Goal: Task Accomplishment & Management: Manage account settings

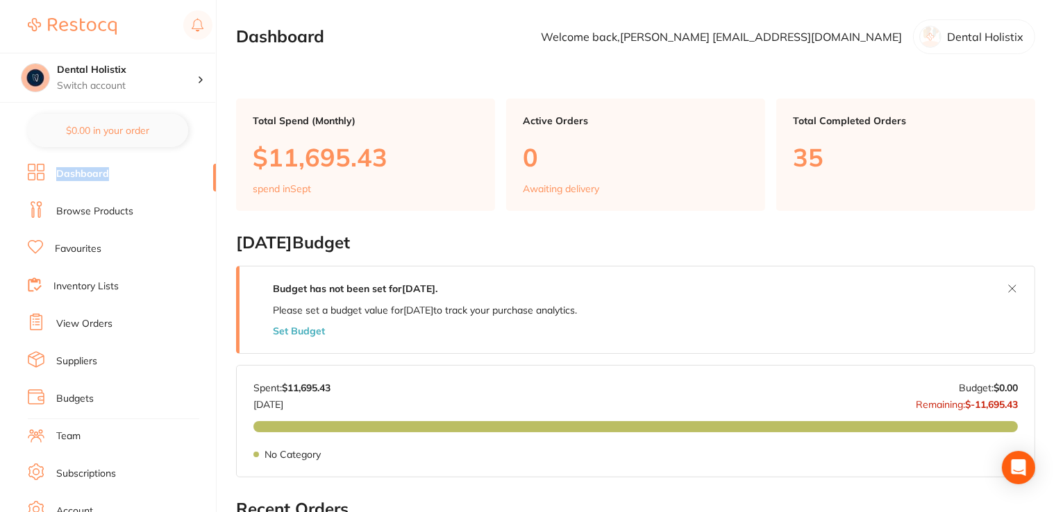
drag, startPoint x: 211, startPoint y: 174, endPoint x: 203, endPoint y: 118, distance: 56.1
click at [203, 118] on section "Dental Holistix Switch account Dental Holistix $0.00 in your order Dashboard Br…" at bounding box center [108, 256] width 217 height 512
click at [212, 115] on section "Dental Holistix Switch account Dental Holistix $0.00 in your order Dashboard Br…" at bounding box center [108, 256] width 217 height 512
click at [116, 176] on li "Dashboard" at bounding box center [122, 174] width 188 height 21
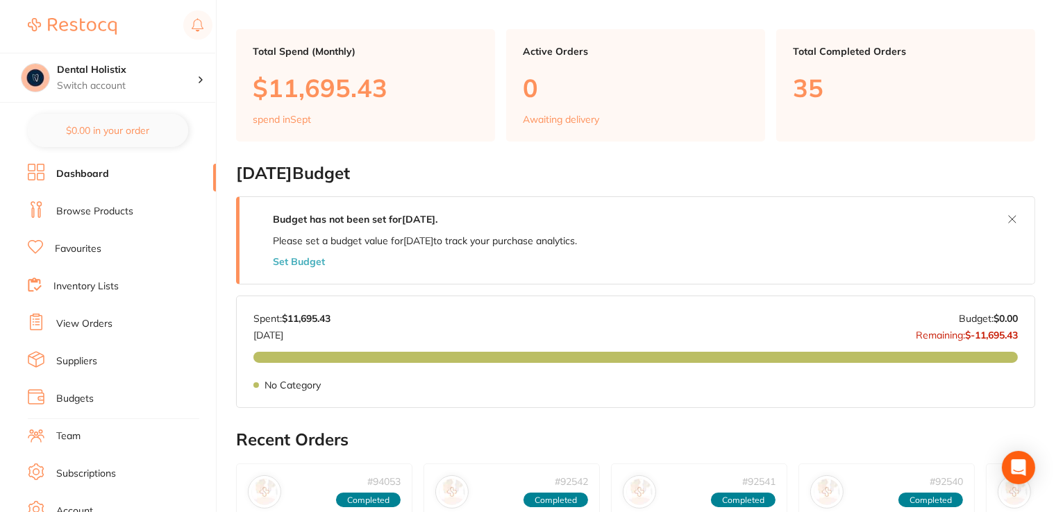
drag, startPoint x: 104, startPoint y: 159, endPoint x: 104, endPoint y: 168, distance: 9.0
click at [104, 160] on section "Dental Holistix Switch account Dental Holistix $0.00 in your order Dashboard Br…" at bounding box center [108, 256] width 217 height 512
click at [104, 168] on link "Dashboard" at bounding box center [82, 174] width 53 height 14
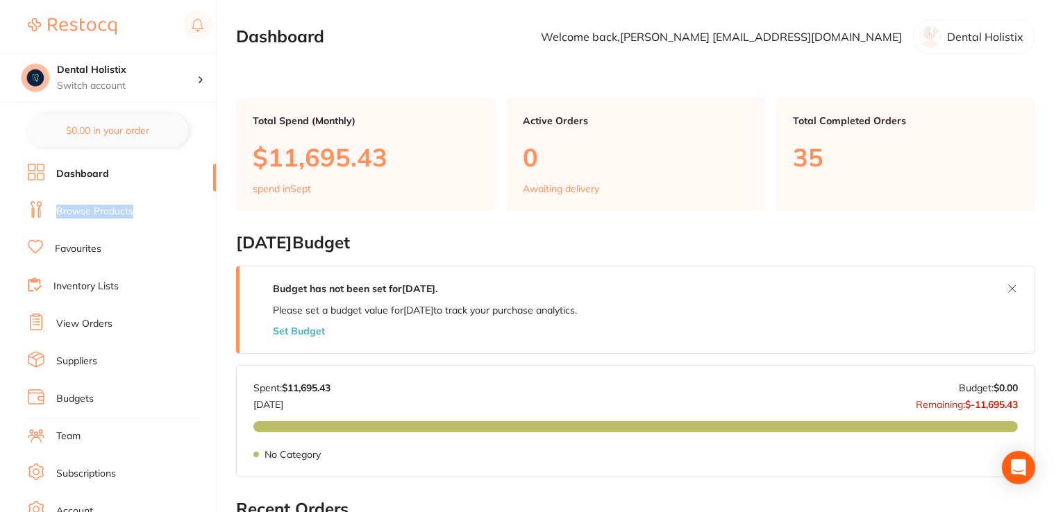
drag, startPoint x: 208, startPoint y: 178, endPoint x: 210, endPoint y: 212, distance: 34.1
click at [210, 212] on ul "Dashboard Browse Products Favourites Inventory Lists View Orders Suppliers Budg…" at bounding box center [122, 403] width 188 height 479
click at [1010, 287] on button at bounding box center [1012, 289] width 22 height 22
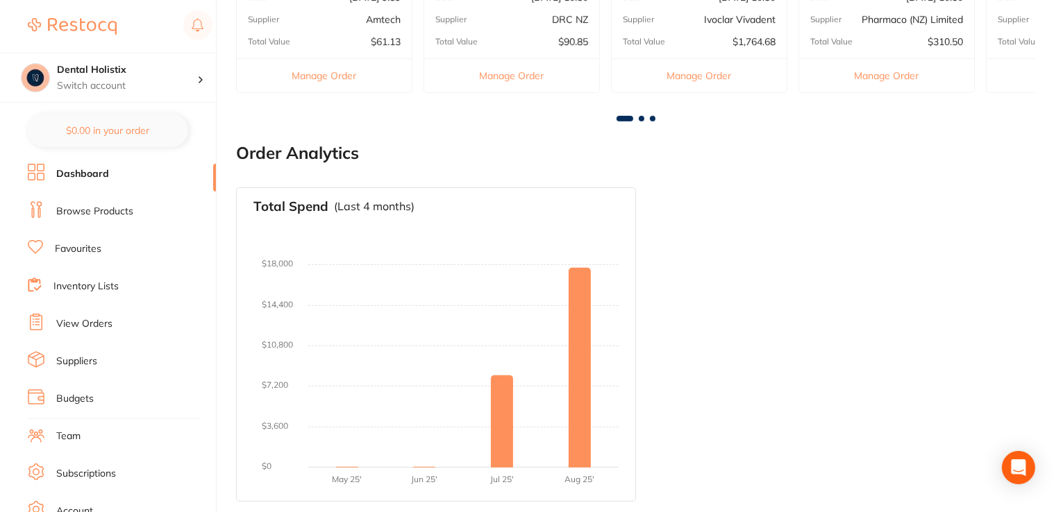
scroll to position [527, 0]
click at [101, 176] on link "Dashboard" at bounding box center [82, 174] width 53 height 14
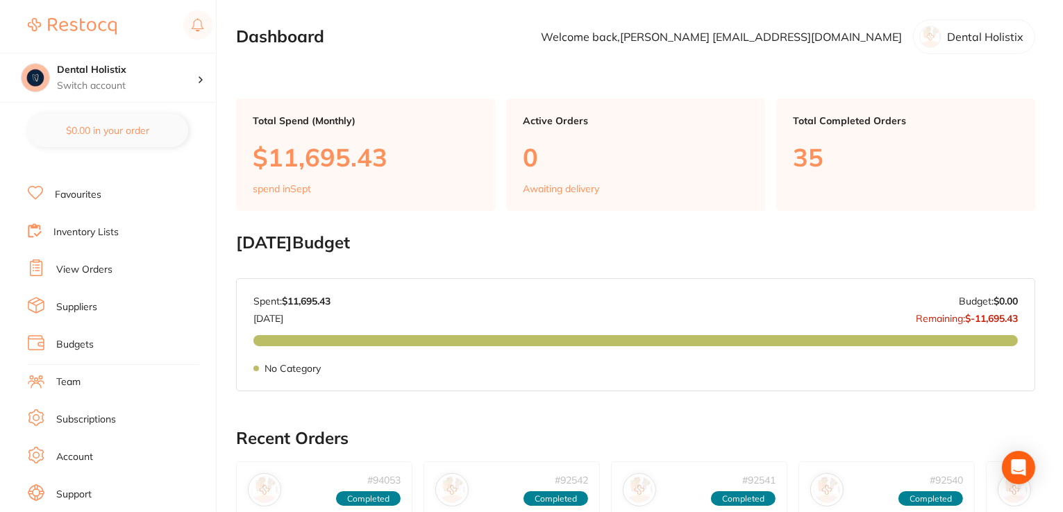
scroll to position [0, 0]
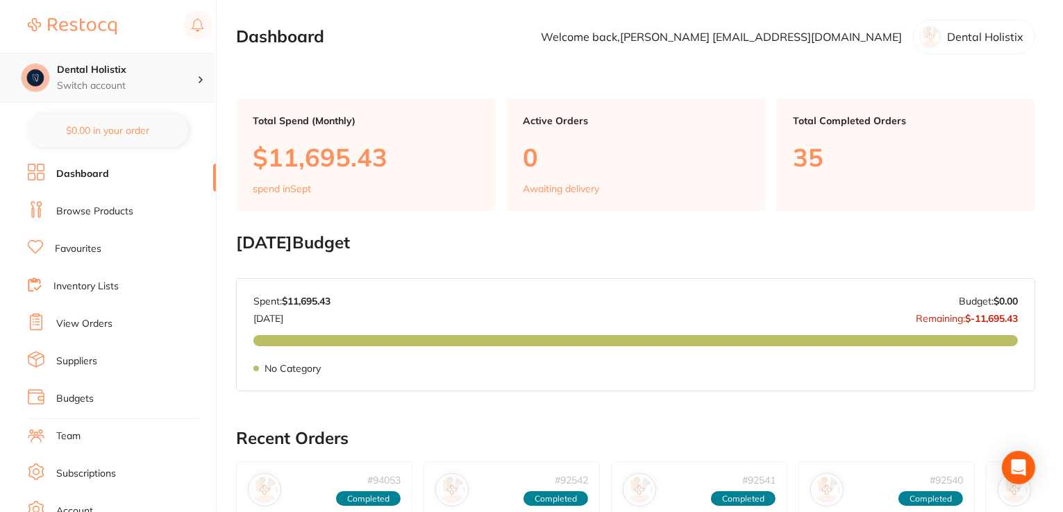
click at [203, 77] on div at bounding box center [206, 78] width 18 height 12
click at [203, 78] on icon at bounding box center [200, 80] width 7 height 4
click at [87, 217] on link "Browse Products" at bounding box center [94, 212] width 77 height 14
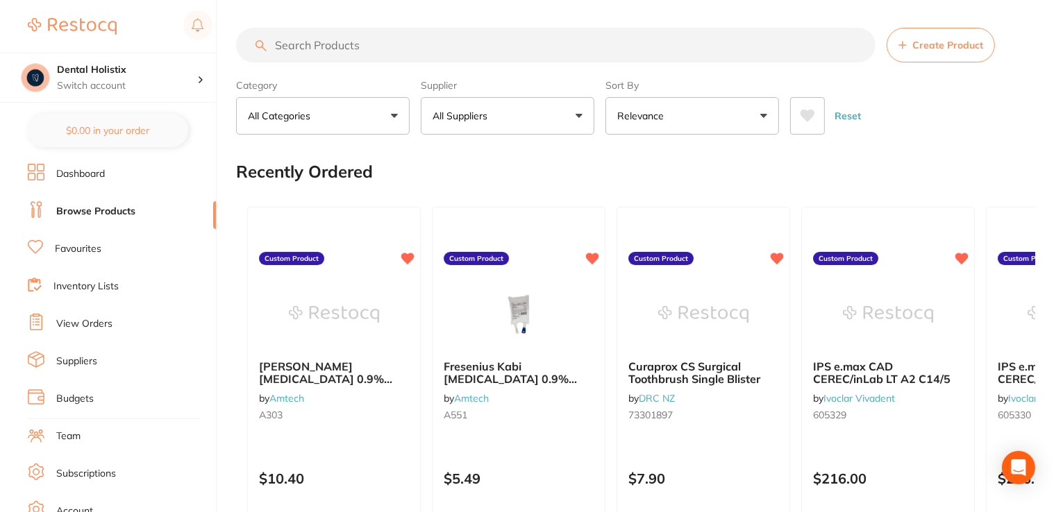
click at [328, 42] on input "search" at bounding box center [555, 45] width 639 height 35
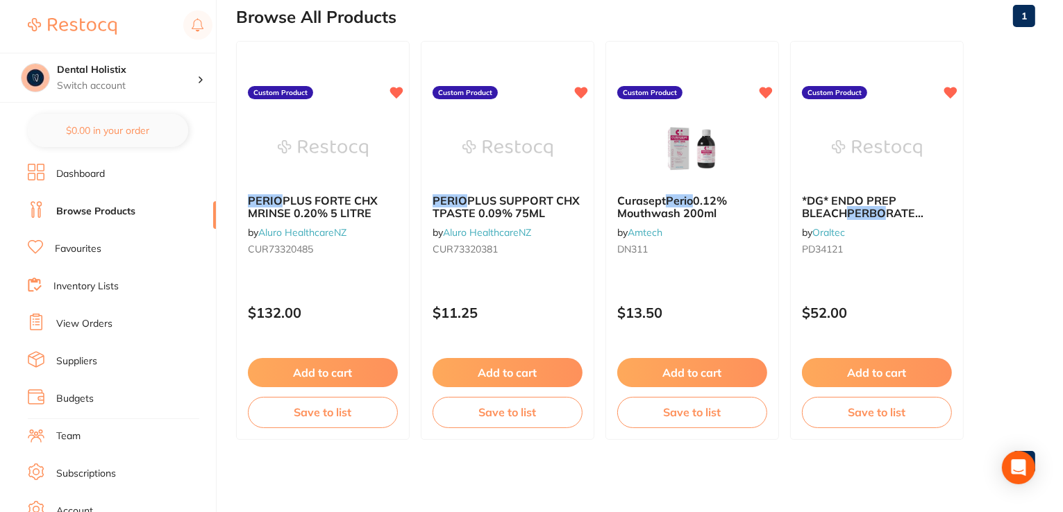
type input "perio"
click at [126, 173] on li "Dashboard" at bounding box center [122, 174] width 188 height 21
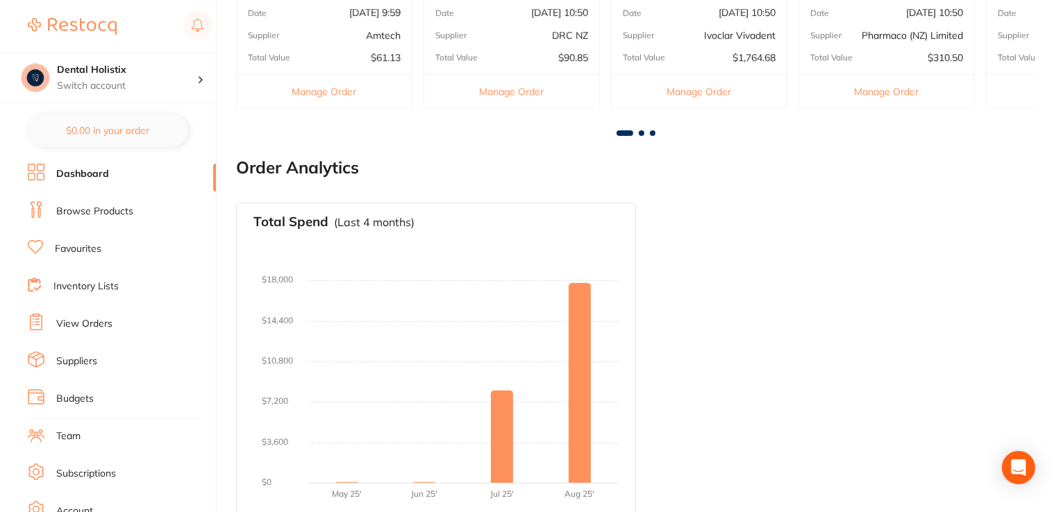
scroll to position [597, 0]
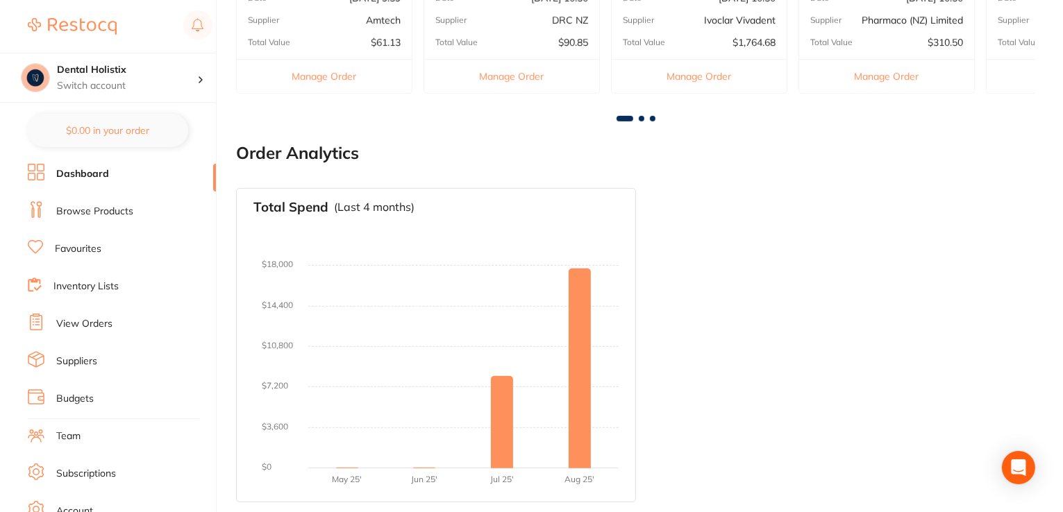
click at [109, 217] on link "Browse Products" at bounding box center [94, 212] width 77 height 14
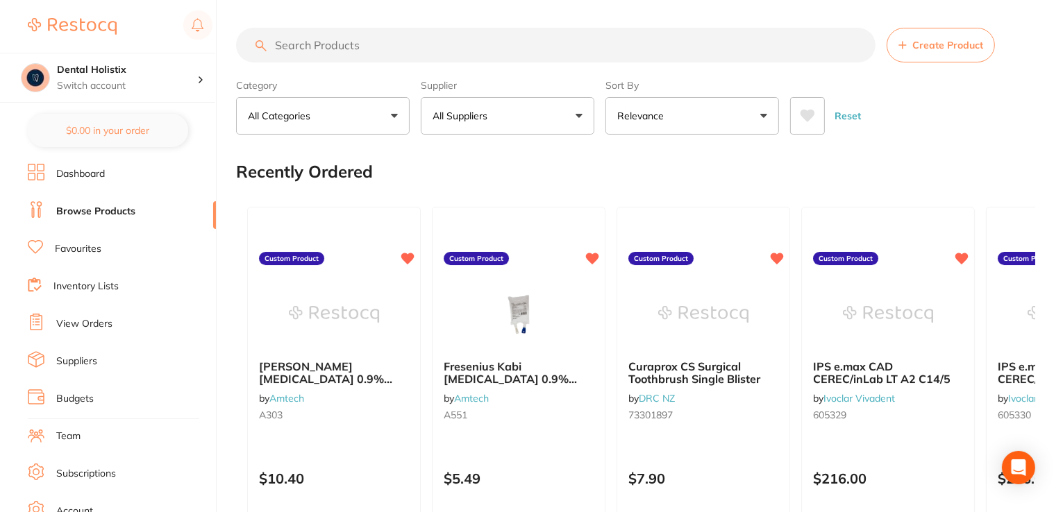
scroll to position [139, 0]
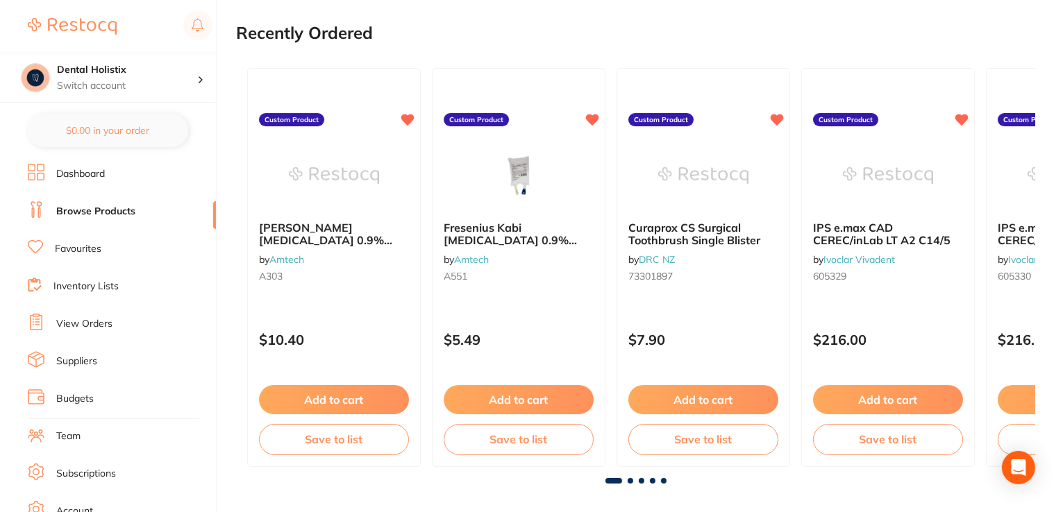
click at [82, 440] on li "Team" at bounding box center [122, 436] width 188 height 21
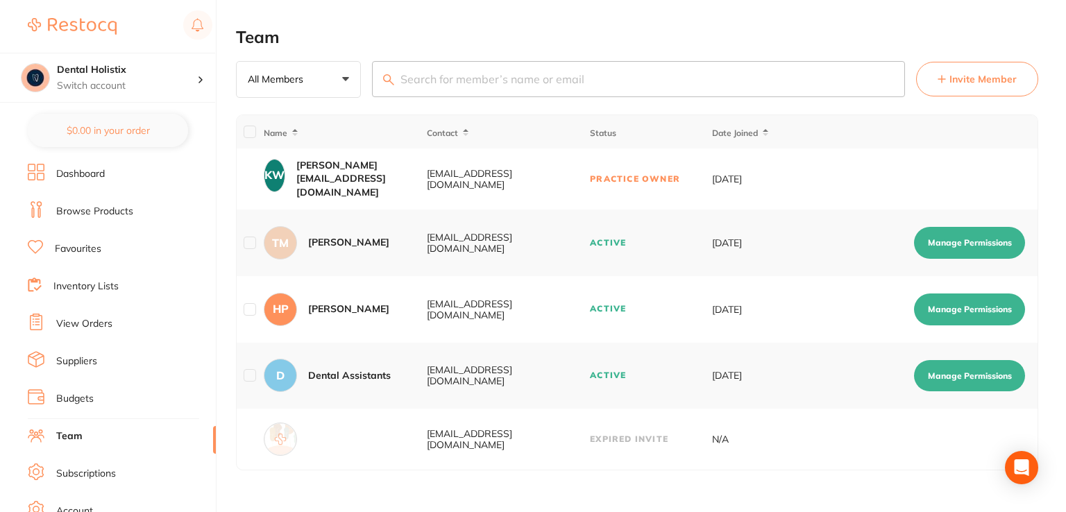
click at [955, 318] on button "Manage Permissions" at bounding box center [969, 310] width 111 height 32
checkbox input "true"
